Goal: Navigation & Orientation: Find specific page/section

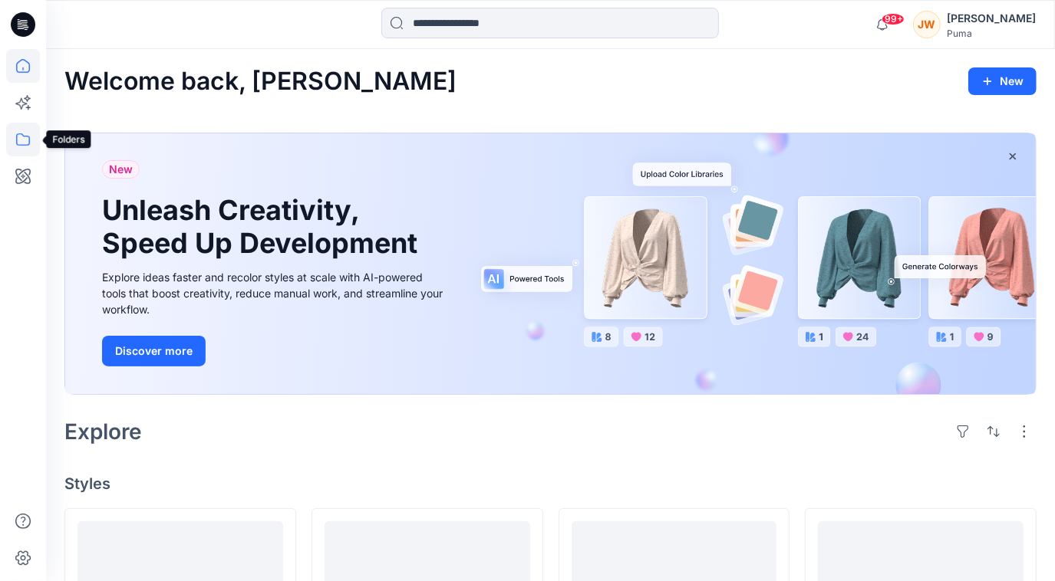
click at [22, 134] on icon at bounding box center [23, 139] width 14 height 12
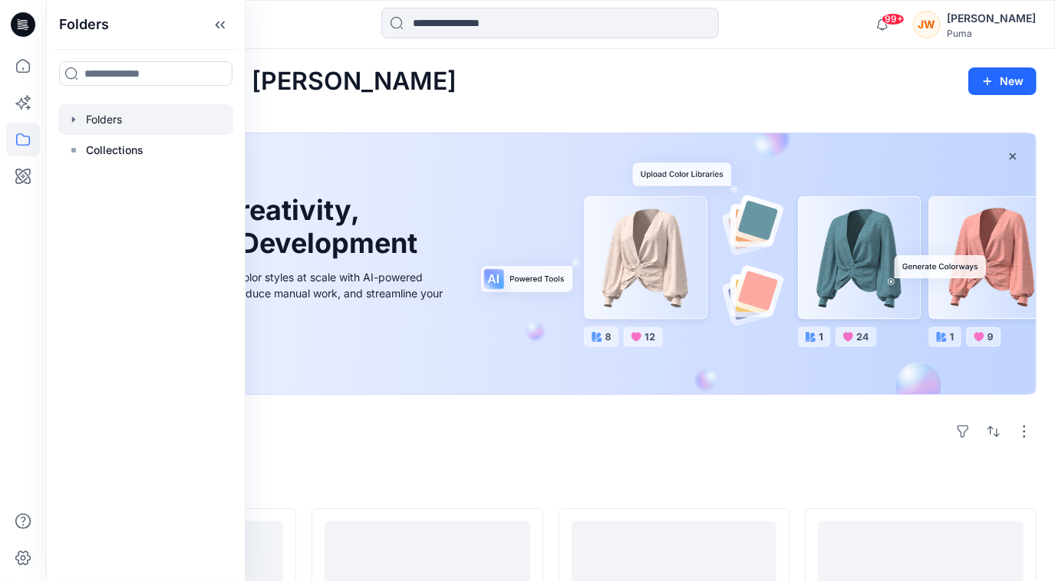
click at [106, 126] on div at bounding box center [145, 119] width 175 height 31
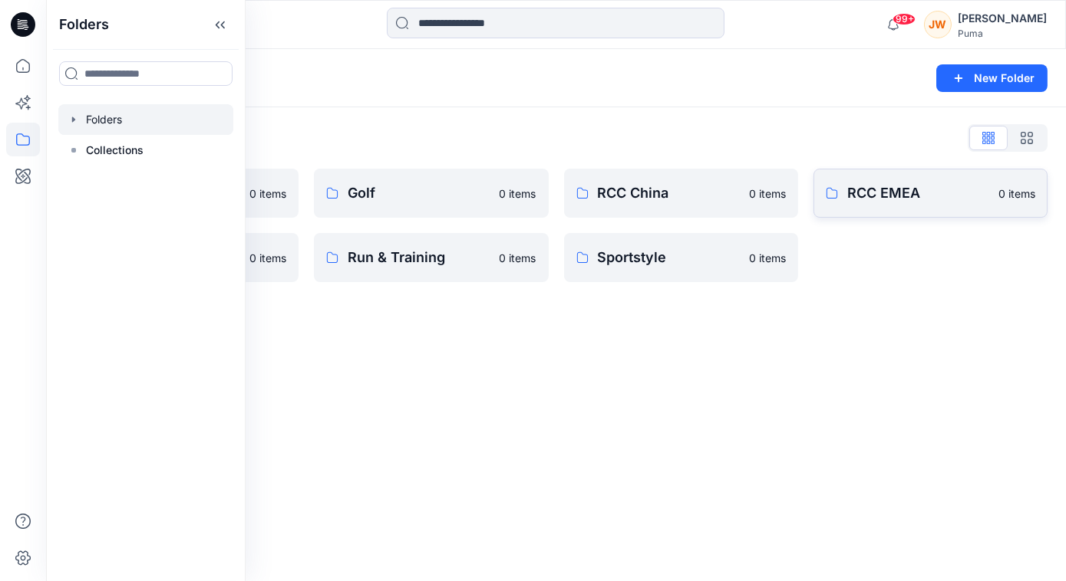
click at [861, 198] on p "RCC EMEA" at bounding box center [918, 193] width 142 height 21
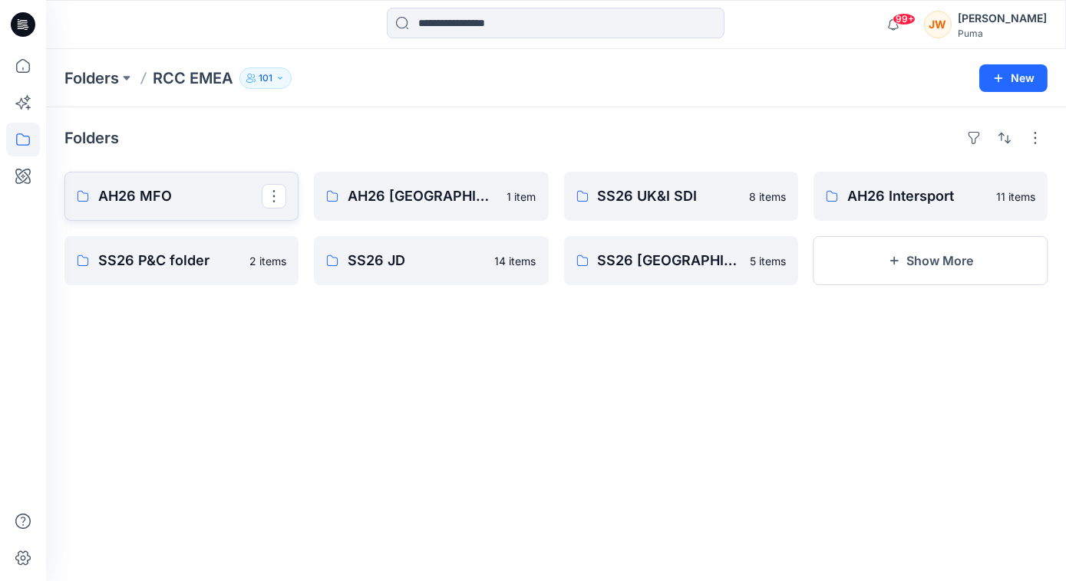
click at [127, 199] on p "AH26 MFO" at bounding box center [179, 196] width 163 height 21
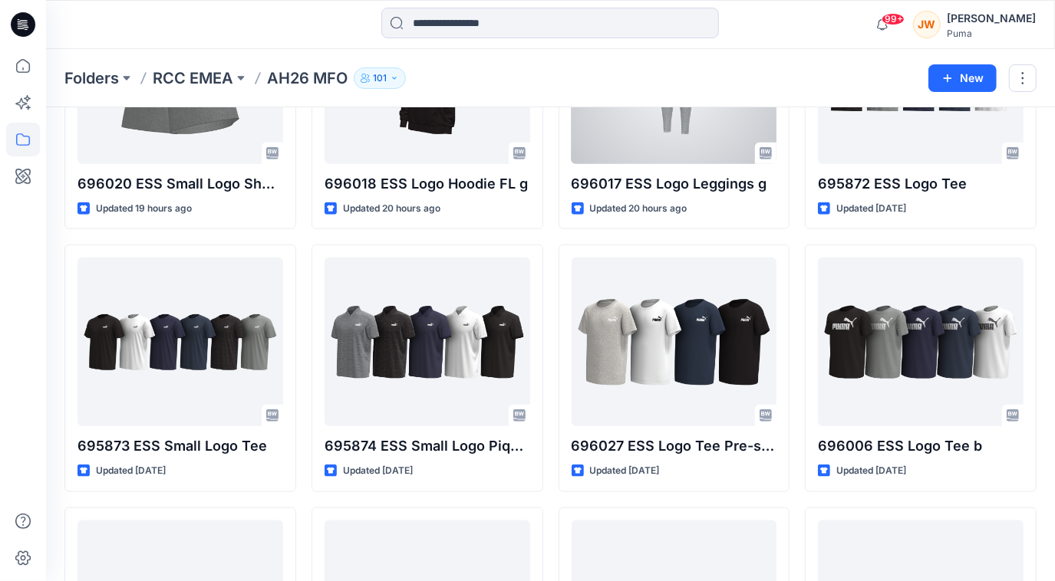
scroll to position [1132, 0]
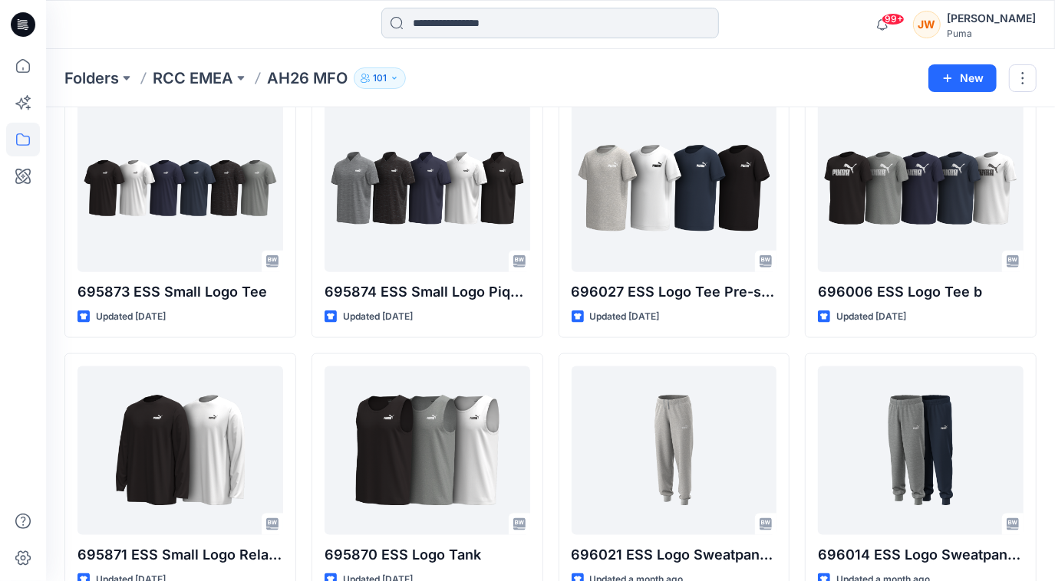
click at [466, 21] on input at bounding box center [550, 23] width 338 height 31
